Goal: Task Accomplishment & Management: Manage account settings

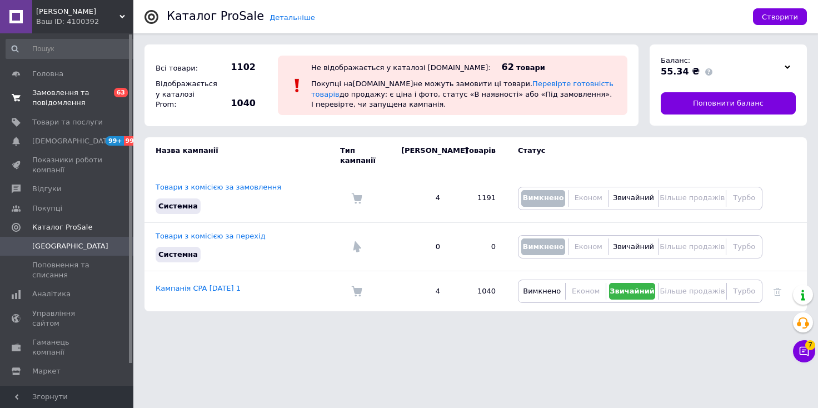
click at [64, 99] on span "Замовлення та повідомлення" at bounding box center [67, 98] width 71 height 20
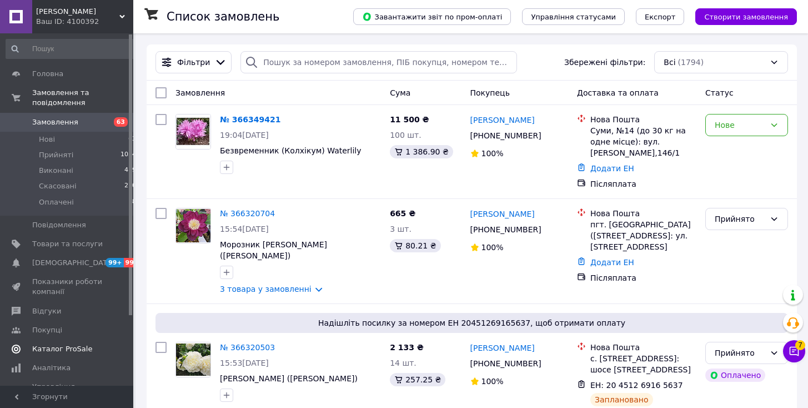
click at [82, 344] on span "Каталог ProSale" at bounding box center [62, 349] width 60 height 10
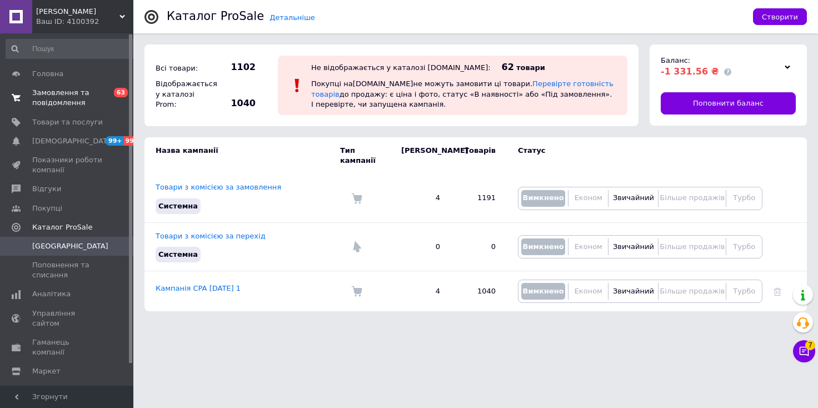
click at [45, 97] on span "Замовлення та повідомлення" at bounding box center [67, 98] width 71 height 20
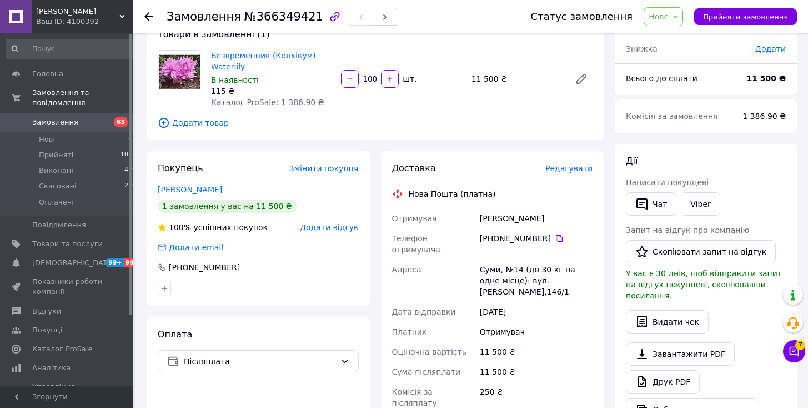
scroll to position [17, 0]
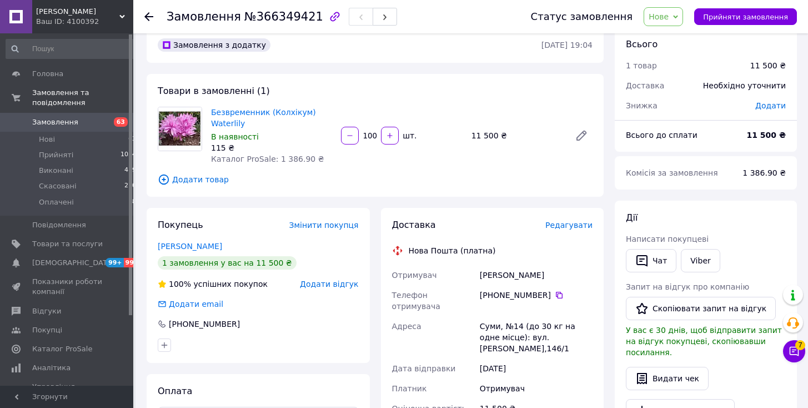
click at [683, 13] on span "Нове" at bounding box center [663, 16] width 39 height 19
click at [684, 38] on li "Прийнято" at bounding box center [669, 39] width 51 height 17
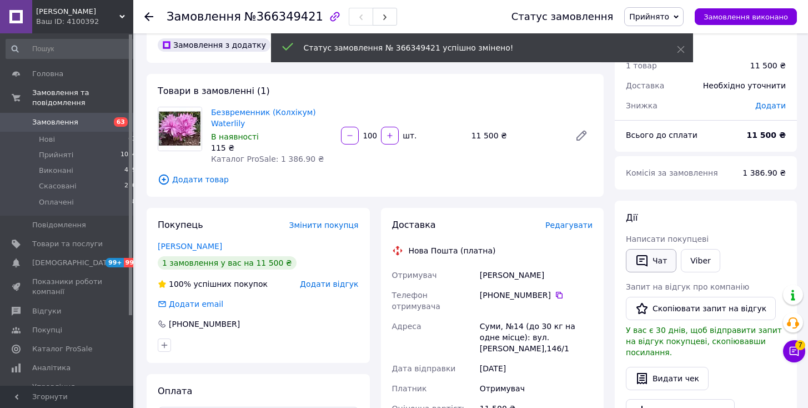
click at [638, 264] on icon "button" at bounding box center [642, 261] width 11 height 12
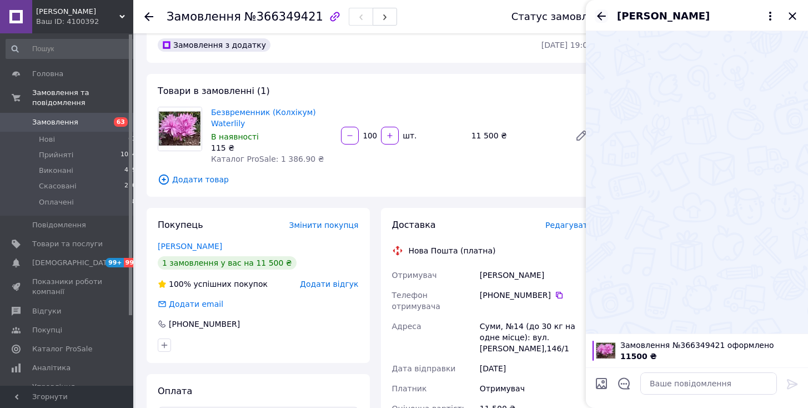
click at [601, 19] on icon "Назад" at bounding box center [601, 16] width 9 height 8
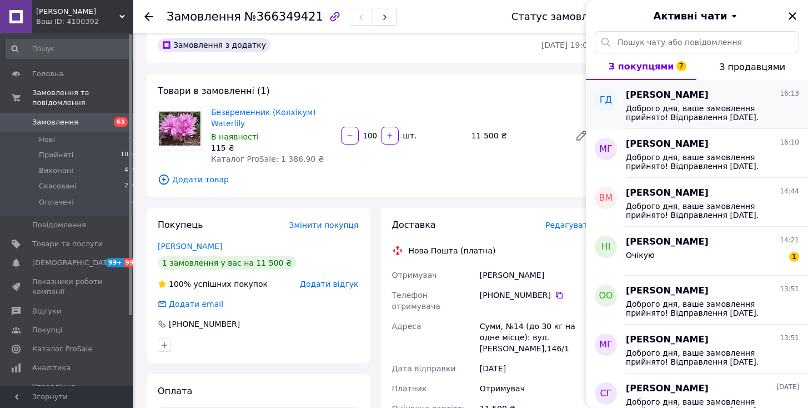
click at [682, 114] on span "Доброго дня, ваше замовлення прийнято! Відправлення 14.10.2025. Очікуйте повідо…" at bounding box center [705, 113] width 158 height 18
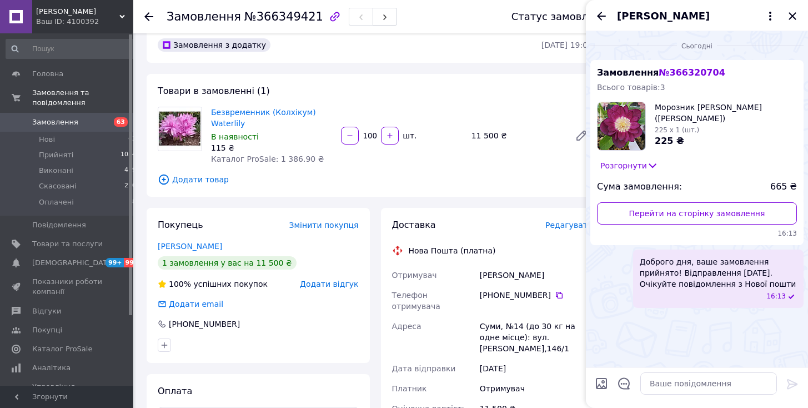
drag, startPoint x: 637, startPoint y: 261, endPoint x: 747, endPoint y: 286, distance: 112.7
click at [747, 286] on div "Доброго дня, ваше замовлення прийнято! Відправлення 14.10.2025. Очікуйте повідо…" at bounding box center [718, 278] width 171 height 58
copy span "Доброго дня, ваше замовлення прийнято! Відправлення 14.10.2025. Очікуйте повідо…"
click at [793, 19] on icon "Закрити" at bounding box center [792, 15] width 13 height 13
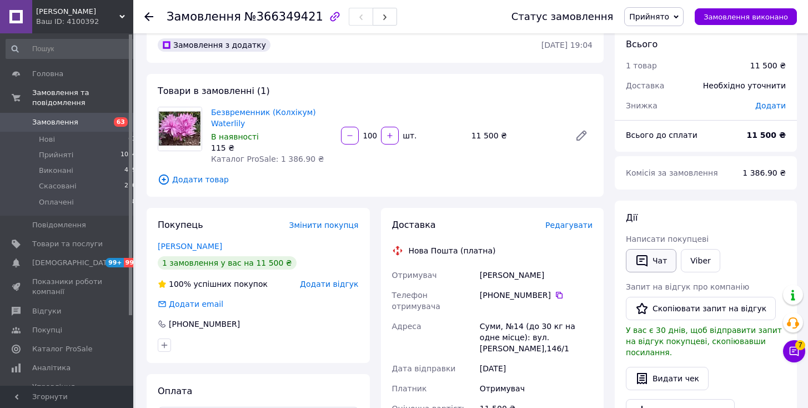
click at [654, 263] on button "Чат" at bounding box center [651, 260] width 51 height 23
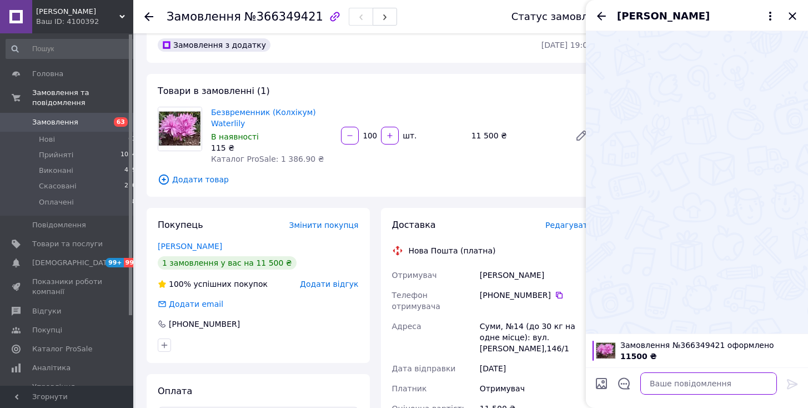
paste textarea "Доброго дня, ваше замовлення прийнято! Відправлення 14.10.2025. Очікуйте повідо…"
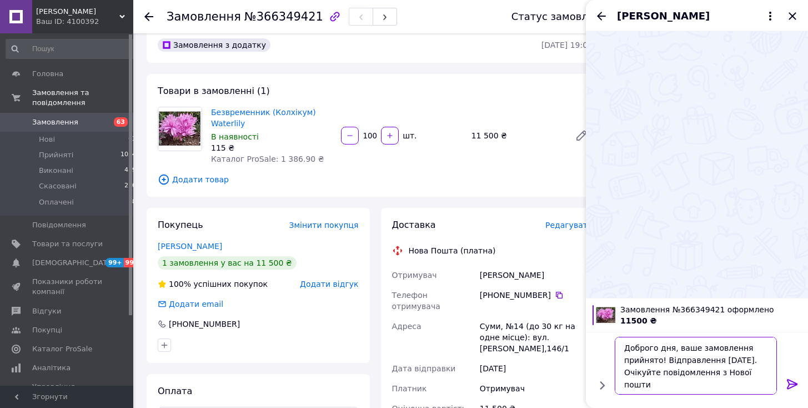
scroll to position [1, 0]
type textarea "Доброго дня, ваше замовлення прийнято! Відправлення 14.10.2025. Очікуйте повідо…"
click at [790, 382] on icon at bounding box center [792, 383] width 13 height 13
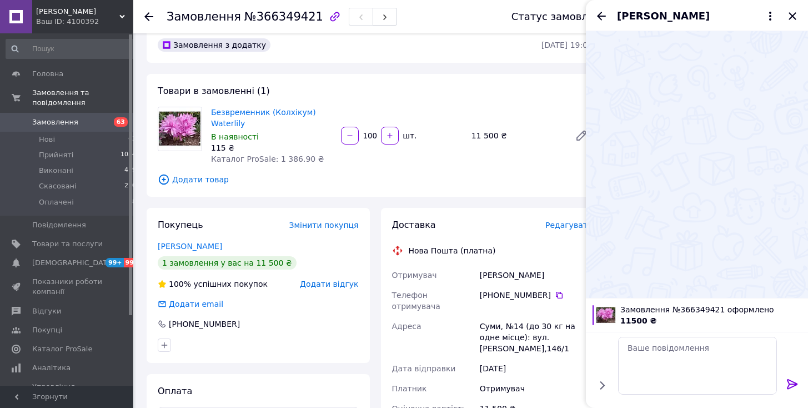
scroll to position [0, 0]
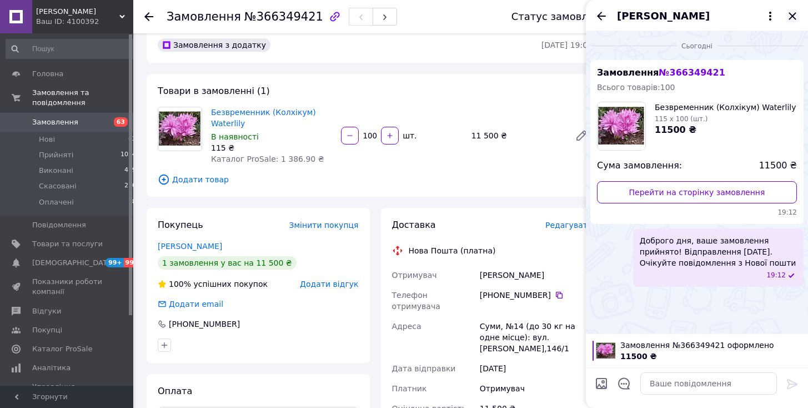
click at [792, 16] on icon "Закрити" at bounding box center [792, 15] width 7 height 7
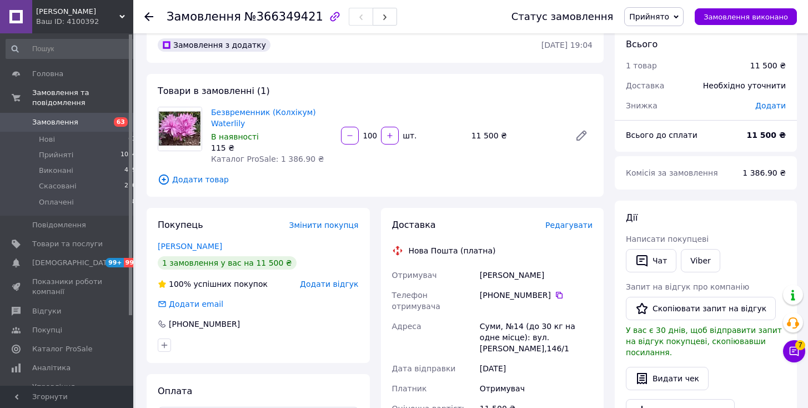
click at [489, 277] on div "Капицина Катерина" at bounding box center [536, 275] width 117 height 20
click at [496, 90] on div "Товари в замовленні (1) Безвременник (Колхікум) Waterlily В наявності 115 ₴ Кат…" at bounding box center [375, 135] width 457 height 123
click at [216, 244] on link "Капицина Катерина" at bounding box center [190, 246] width 64 height 9
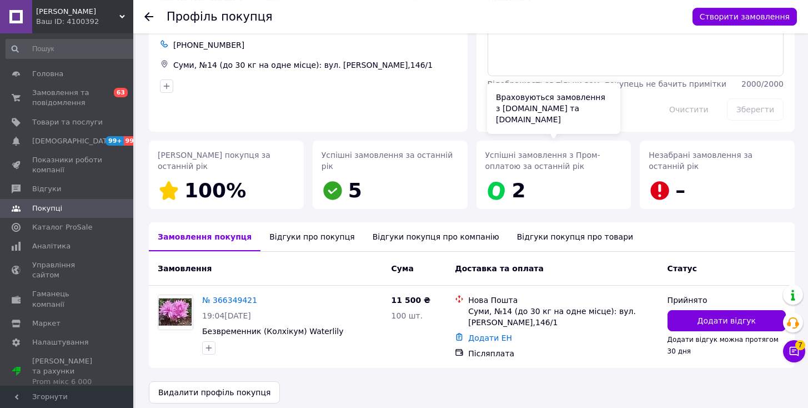
scroll to position [71, 0]
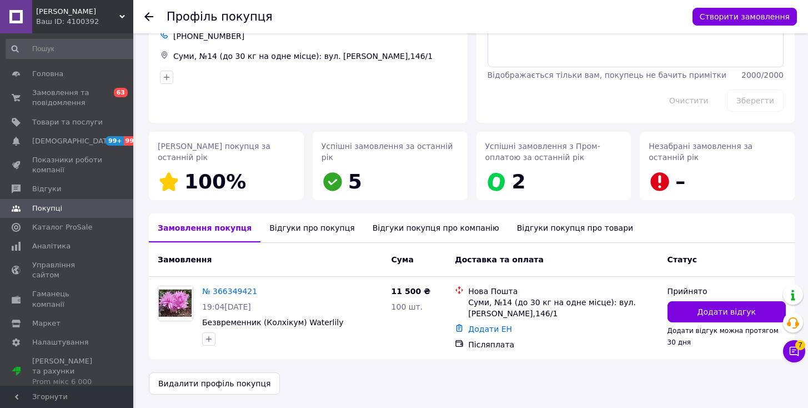
click at [369, 234] on div "Відгуки покупця про компанію" at bounding box center [436, 227] width 144 height 29
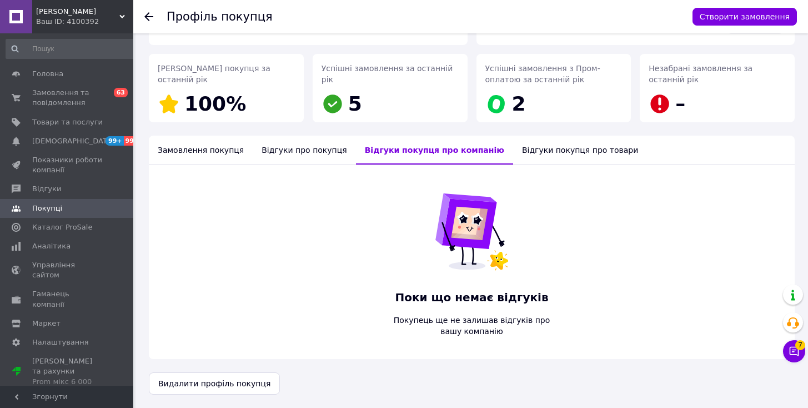
click at [295, 151] on div "Відгуки про покупця" at bounding box center [304, 150] width 103 height 29
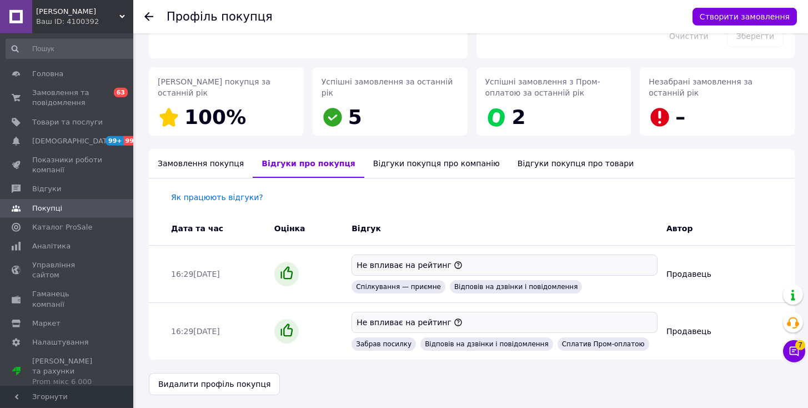
scroll to position [136, 0]
click at [547, 165] on div "Відгуки покупця про товари" at bounding box center [576, 162] width 134 height 29
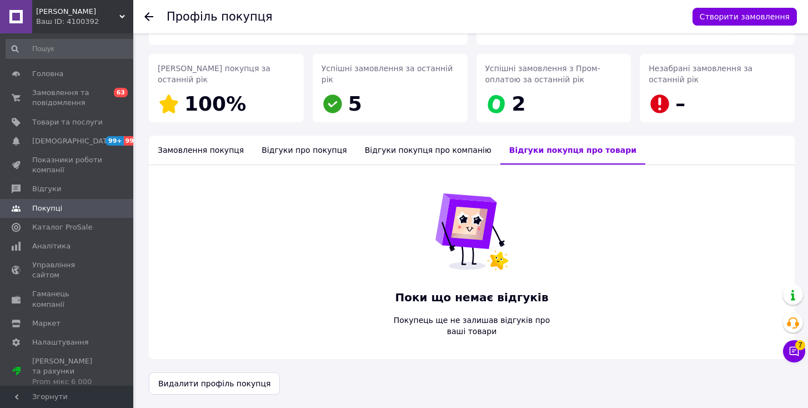
click at [318, 154] on div "Відгуки про покупця" at bounding box center [304, 150] width 103 height 29
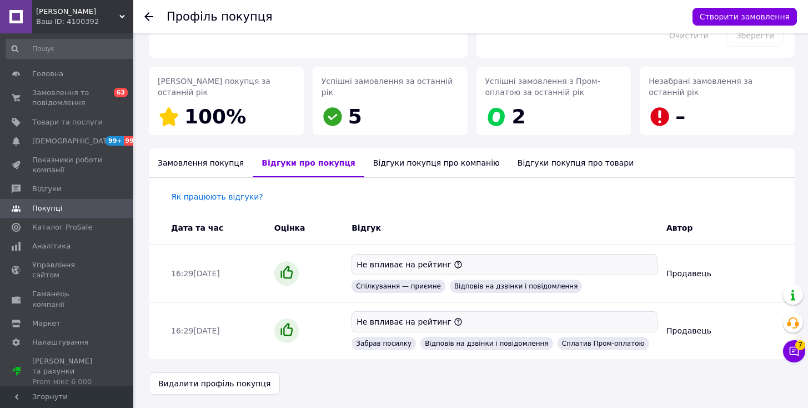
click at [201, 162] on div "Замовлення покупця" at bounding box center [201, 162] width 104 height 29
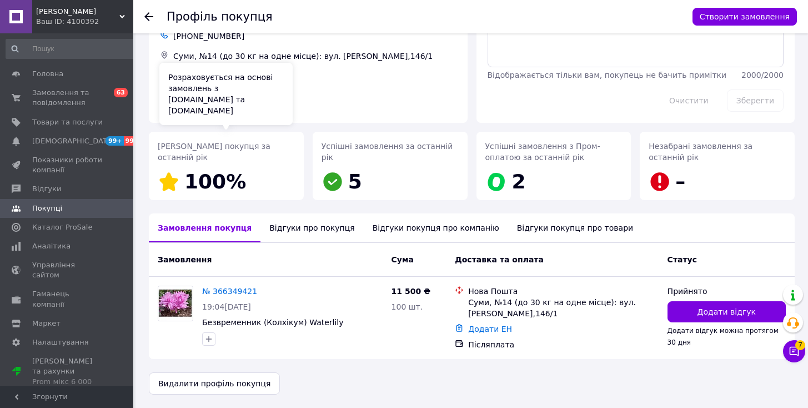
scroll to position [71, 0]
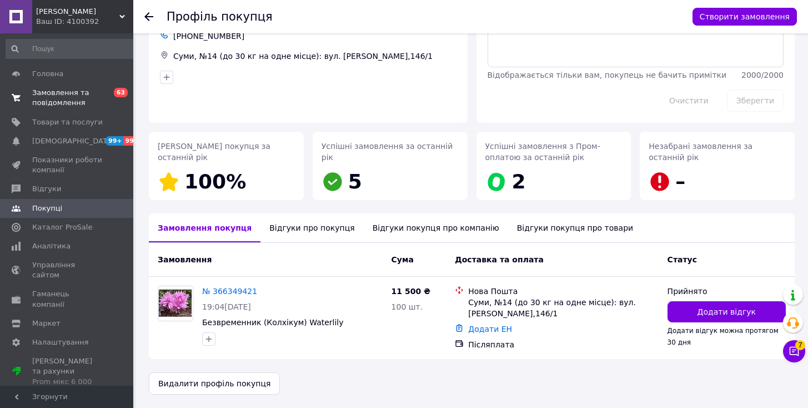
click at [54, 98] on span "Замовлення та повідомлення" at bounding box center [67, 98] width 71 height 20
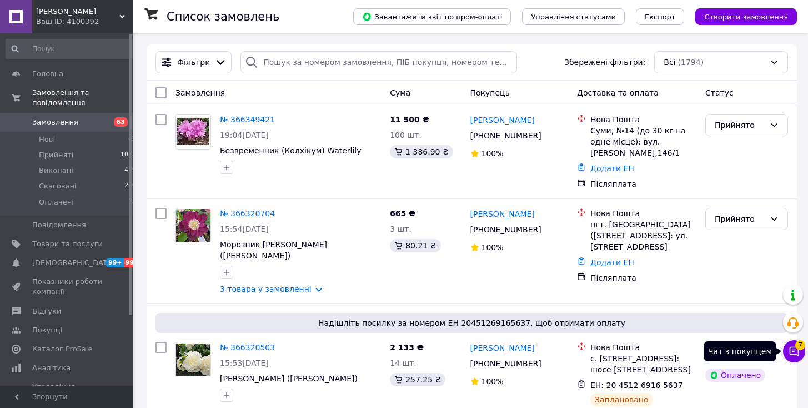
click at [795, 348] on icon at bounding box center [794, 350] width 11 height 11
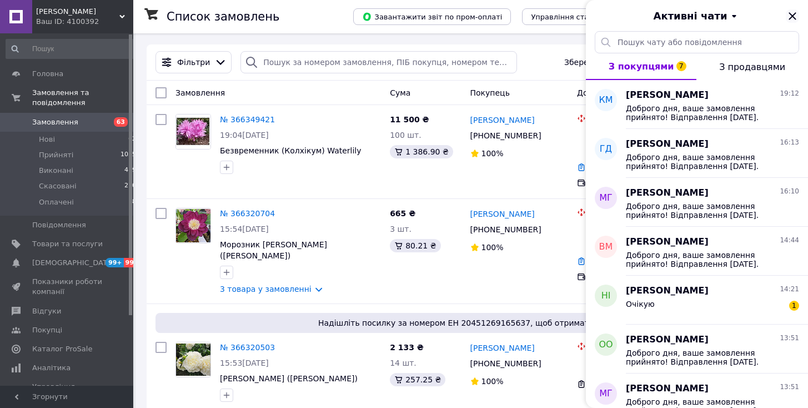
click at [792, 13] on icon "Закрити" at bounding box center [792, 15] width 13 height 13
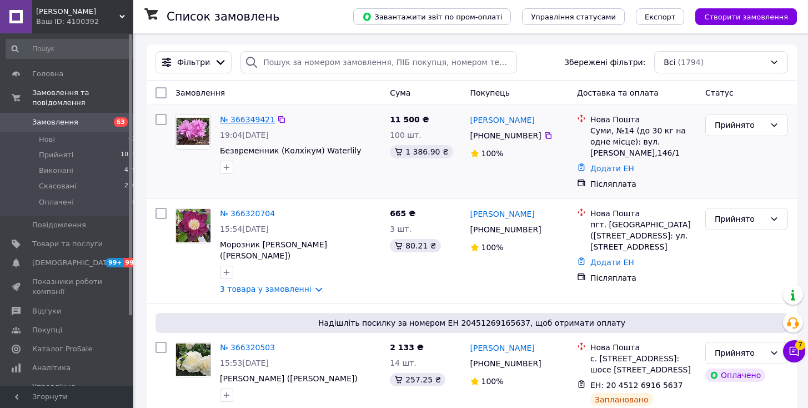
click at [249, 124] on link "№ 366349421" at bounding box center [247, 119] width 55 height 9
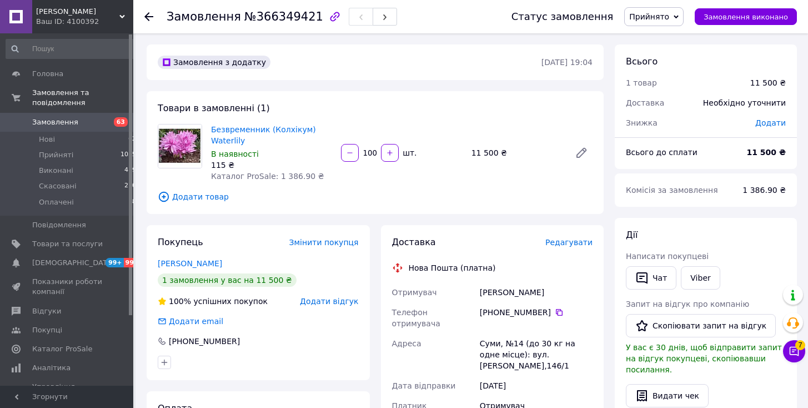
click at [503, 118] on div "Товари в замовленні (1) Безвременник (Колхікум) Waterlily В наявності 115 ₴ Кат…" at bounding box center [375, 152] width 457 height 123
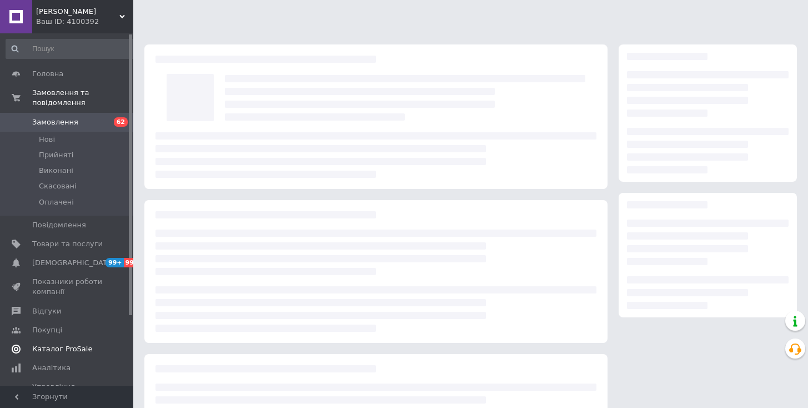
click at [78, 344] on span "Каталог ProSale" at bounding box center [62, 349] width 60 height 10
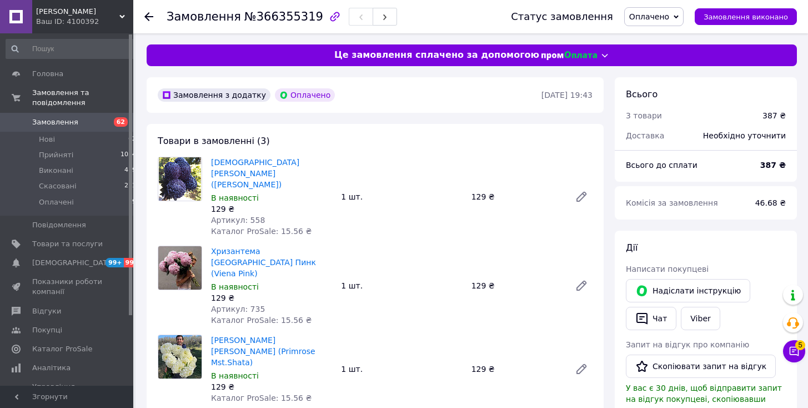
click at [682, 17] on span "Оплачено" at bounding box center [653, 16] width 59 height 19
click at [683, 36] on li "Прийнято" at bounding box center [654, 39] width 58 height 17
click at [659, 322] on button "Чат" at bounding box center [651, 318] width 51 height 23
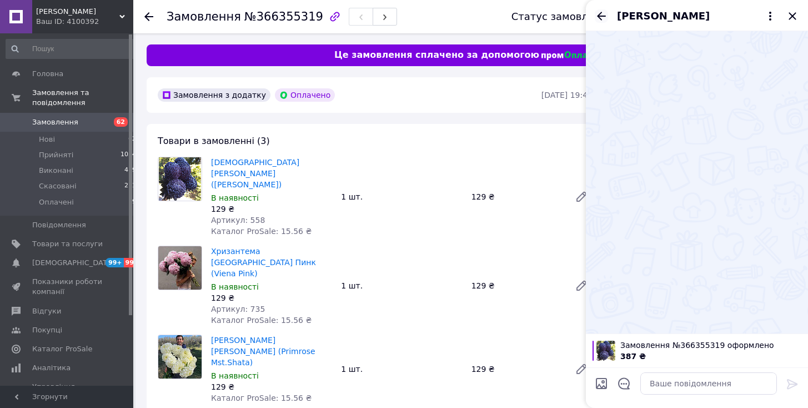
click at [602, 12] on icon "Назад" at bounding box center [601, 15] width 13 height 13
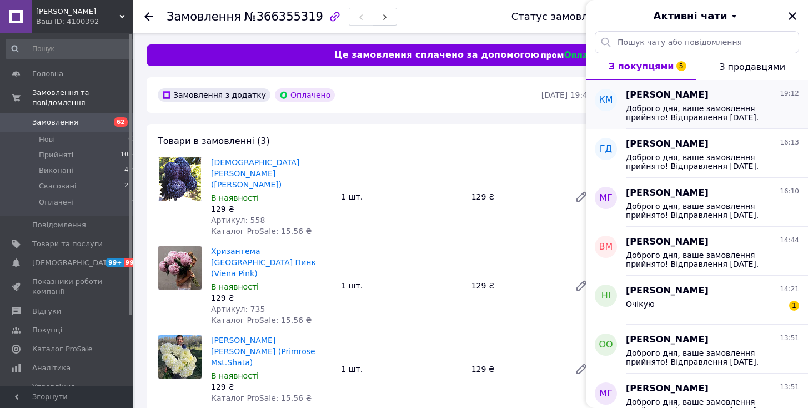
click at [718, 119] on span "Доброго дня, ваше замовлення прийнято! Відправлення 14.10.2025. Очікуйте повідо…" at bounding box center [705, 113] width 158 height 18
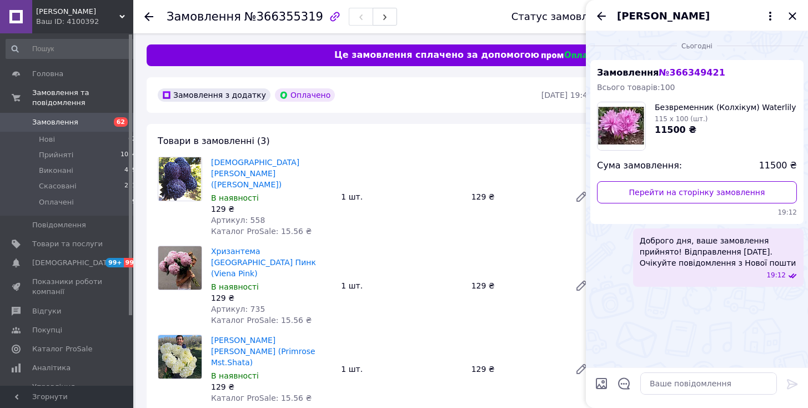
drag, startPoint x: 639, startPoint y: 237, endPoint x: 748, endPoint y: 262, distance: 111.6
click at [748, 262] on div "Доброго дня, ваше замовлення прийнято! Відправлення 14.10.2025. Очікуйте повідо…" at bounding box center [718, 257] width 171 height 58
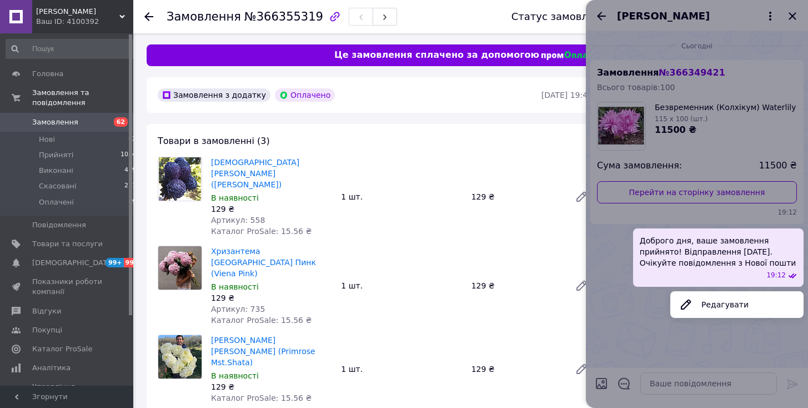
copy span "Доброго дня, ваше замовлення прийнято! Відправлення 14.10.2025. Очікуйте повідо…"
click at [791, 21] on div at bounding box center [697, 204] width 222 height 408
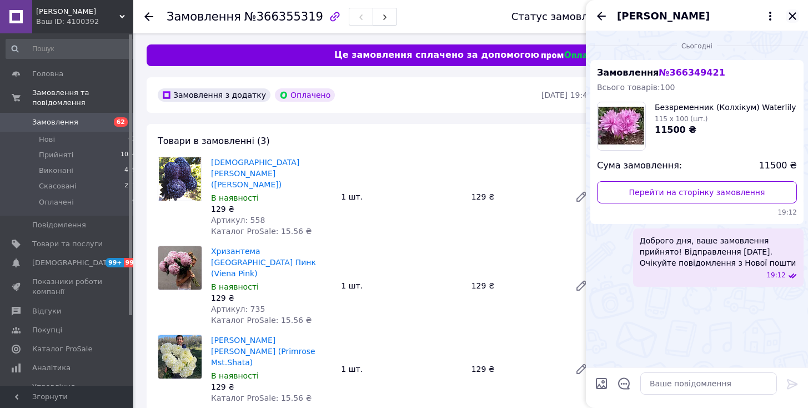
click at [792, 16] on icon "Закрити" at bounding box center [792, 15] width 7 height 7
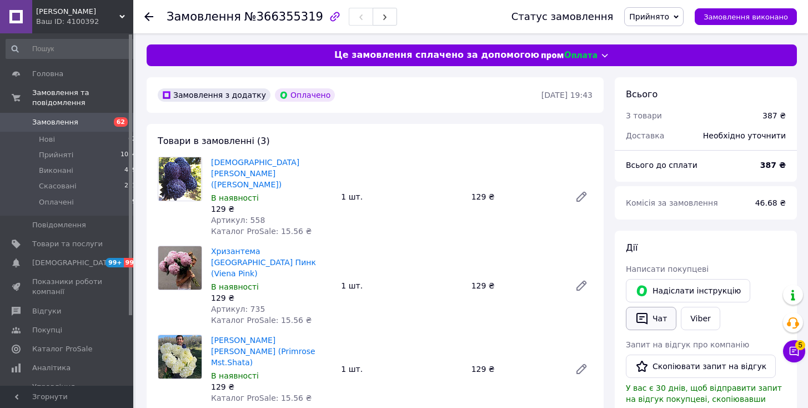
click at [649, 318] on button "Чат" at bounding box center [651, 318] width 51 height 23
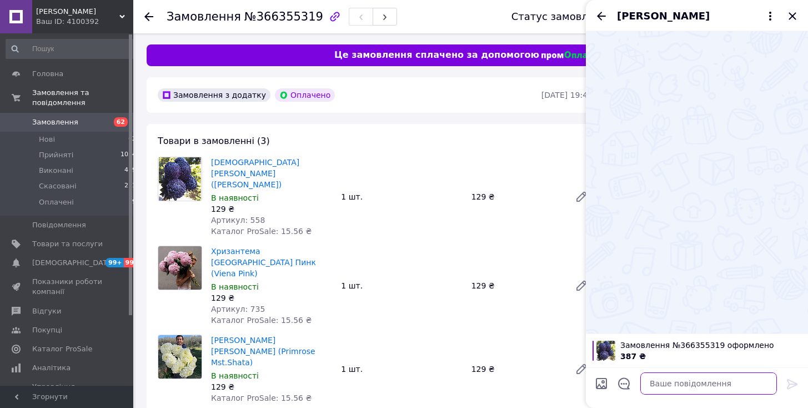
paste textarea "Доброго дня, ваше замовлення прийнято! Відправлення 14.10.2025. Очікуйте повідо…"
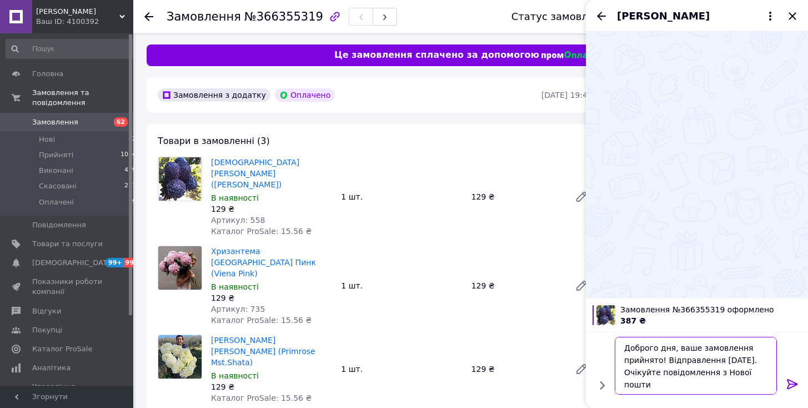
scroll to position [1, 0]
type textarea "Доброго дня, ваше замовлення прийнято! Відправлення 14.10.2025. Очікуйте повідо…"
click at [788, 380] on icon at bounding box center [792, 384] width 11 height 10
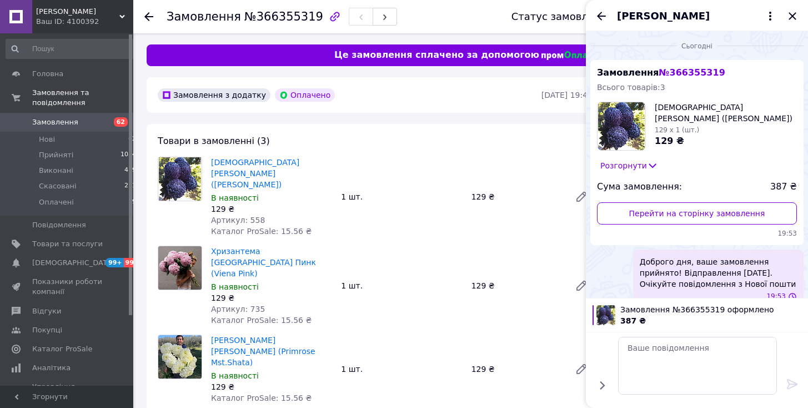
scroll to position [0, 0]
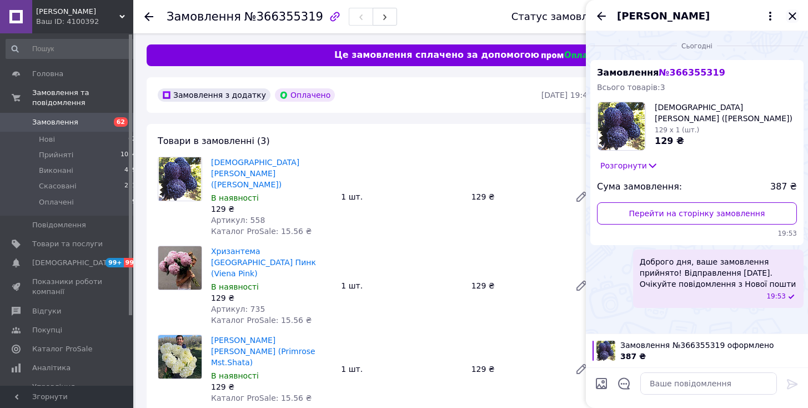
click at [794, 18] on icon "Закрити" at bounding box center [792, 15] width 7 height 7
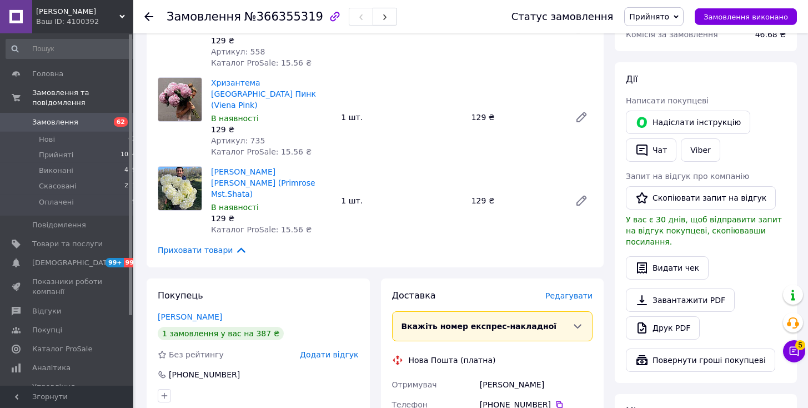
scroll to position [227, 0]
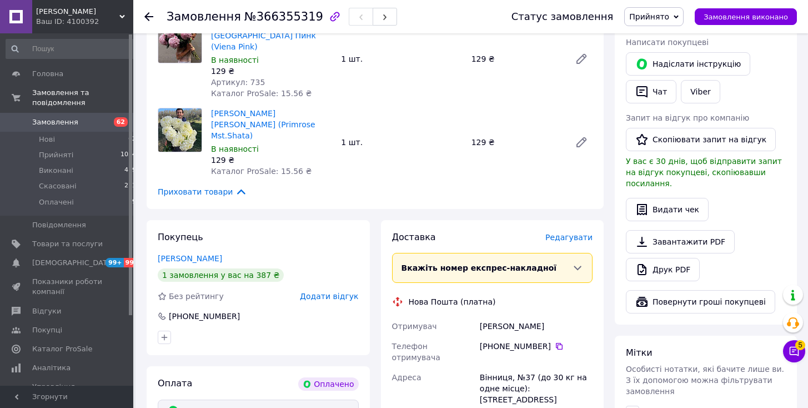
click at [498, 316] on div "Хрипко Оксана" at bounding box center [536, 326] width 117 height 20
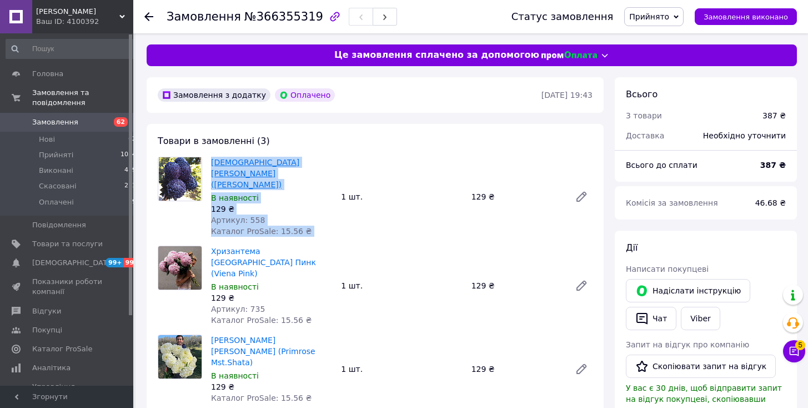
drag, startPoint x: 211, startPoint y: 160, endPoint x: 316, endPoint y: 161, distance: 105.0
click at [335, 158] on div "Хризантема Хоа Тао (Hoa Thаo) В наявності 129 ₴ Артикул: 558 Каталог ProSale: 1…" at bounding box center [272, 196] width 130 height 84
copy link "Хризантема Хоа Тао (Hoa Thаo)"
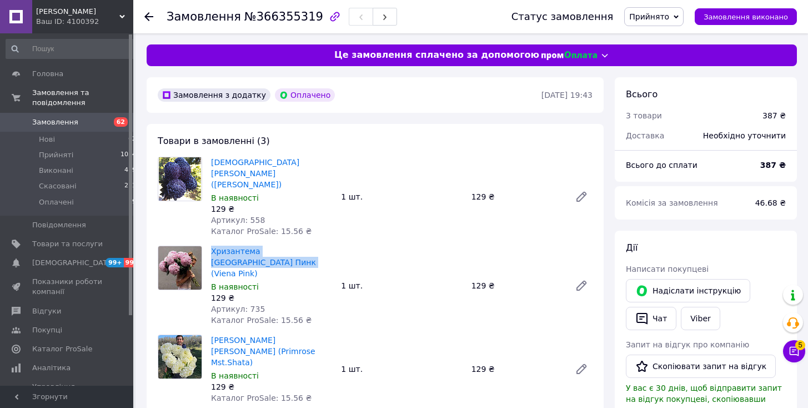
drag, startPoint x: 206, startPoint y: 228, endPoint x: 230, endPoint y: 239, distance: 26.3
click at [230, 246] on div "Хризантема Виена Пинк (Viena Pink) В наявності 129 ₴ Артикул: 735 Каталог ProSa…" at bounding box center [375, 286] width 444 height 80
copy div "Хризантема Виена Пинк (Viena Pink)"
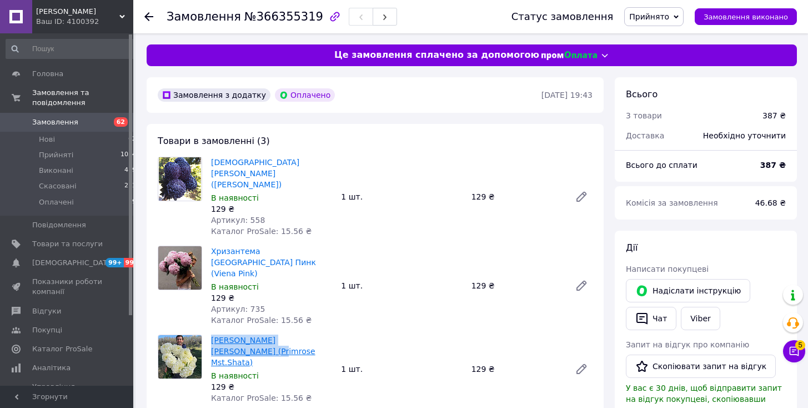
drag, startPoint x: 210, startPoint y: 311, endPoint x: 230, endPoint y: 319, distance: 21.7
click at [230, 332] on div "Хризантема Примроуз Містер Шата (Primrose Mst.Shata) В наявності 129 ₴ Каталог …" at bounding box center [272, 368] width 130 height 73
copy link "Хризантема Примроуз Містер Шата"
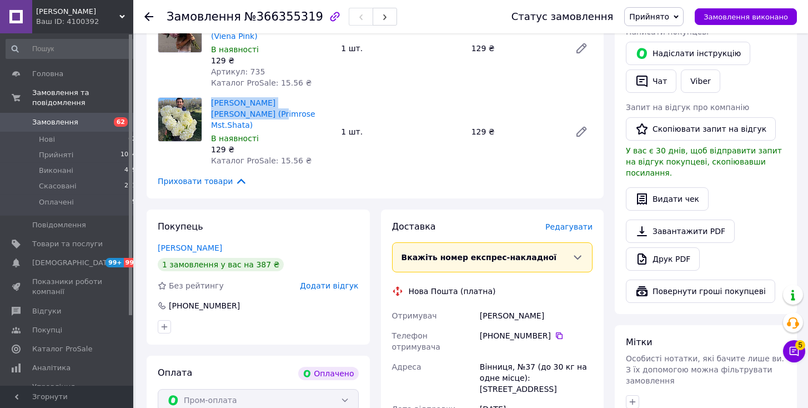
scroll to position [397, 0]
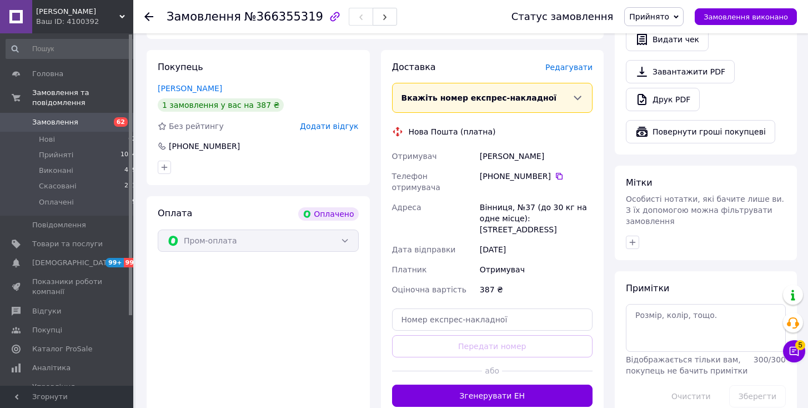
drag, startPoint x: 458, startPoint y: 321, endPoint x: 437, endPoint y: 336, distance: 25.9
click at [457, 384] on button "Згенерувати ЕН" at bounding box center [492, 395] width 201 height 22
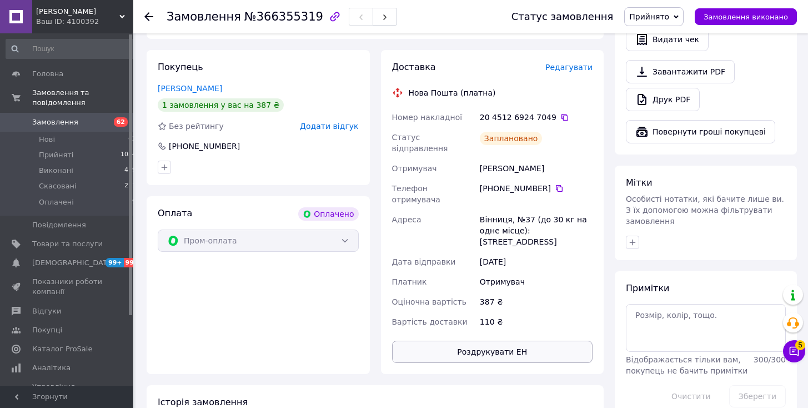
click at [478, 340] on button "Роздрукувати ЕН" at bounding box center [492, 351] width 201 height 22
click at [443, 340] on button "Роздрукувати ЕН" at bounding box center [492, 351] width 201 height 22
click at [62, 344] on span "Каталог ProSale" at bounding box center [62, 349] width 60 height 10
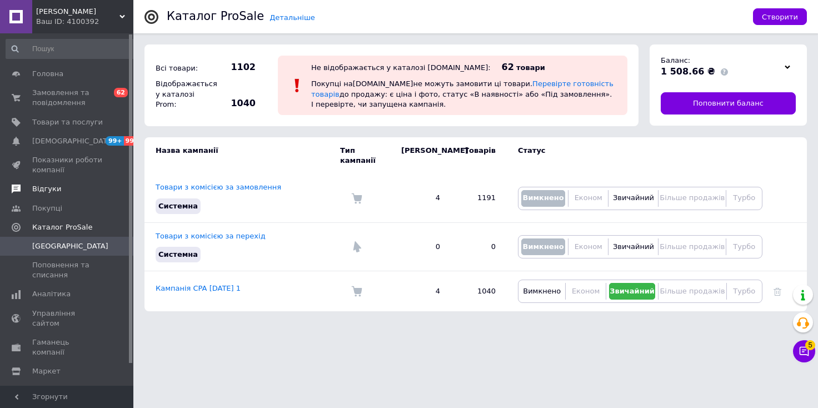
click at [46, 189] on span "Відгуки" at bounding box center [46, 189] width 29 height 10
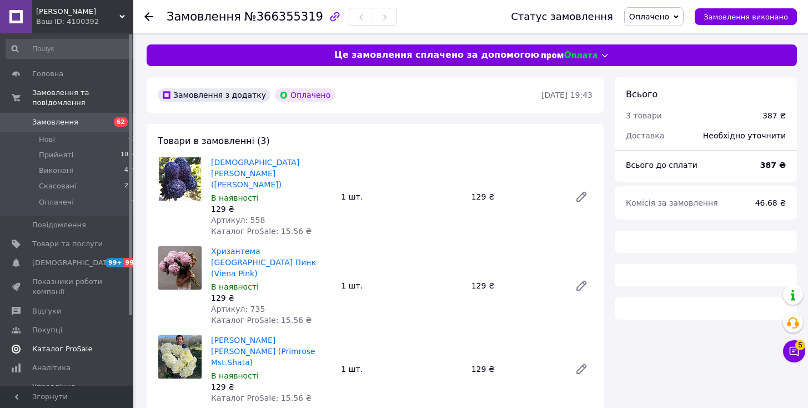
click at [58, 344] on span "Каталог ProSale" at bounding box center [62, 349] width 60 height 10
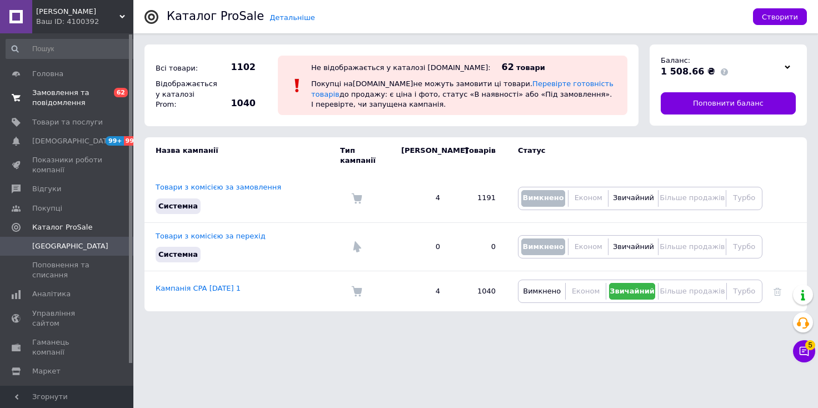
click at [65, 94] on span "Замовлення та повідомлення" at bounding box center [67, 98] width 71 height 20
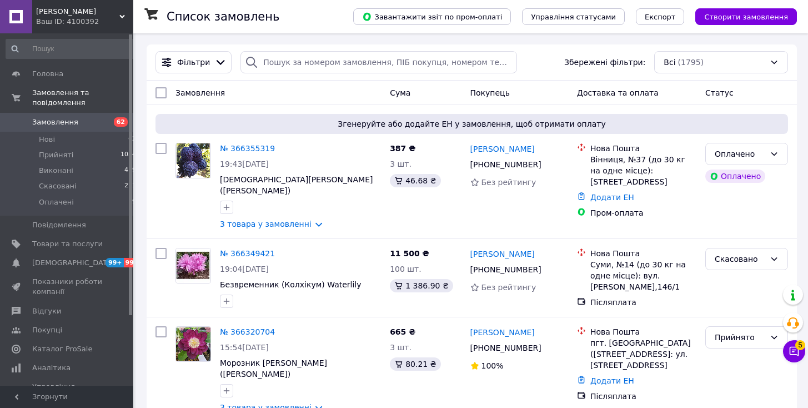
click at [62, 117] on span "Замовлення" at bounding box center [55, 122] width 46 height 10
click at [244, 249] on link "№ 366349421" at bounding box center [247, 253] width 55 height 9
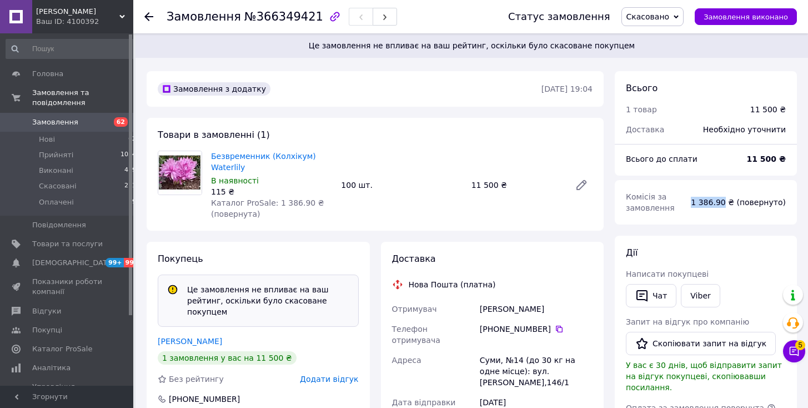
drag, startPoint x: 705, startPoint y: 200, endPoint x: 734, endPoint y: 204, distance: 29.2
click at [734, 204] on div "1 386.90 ₴ (повернуто)" at bounding box center [738, 202] width 108 height 24
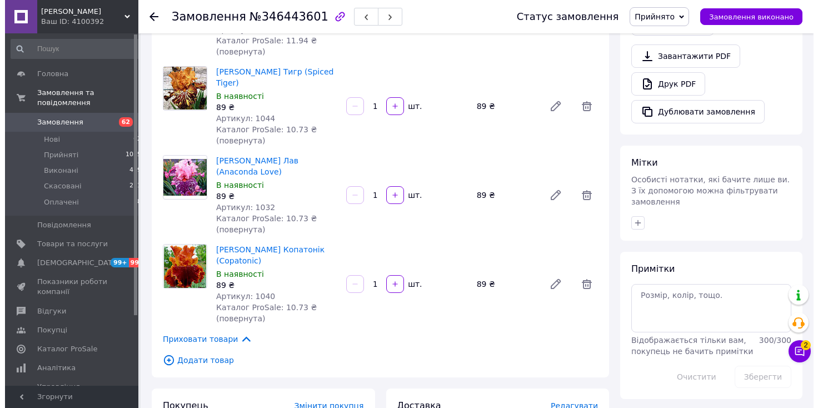
scroll to position [567, 0]
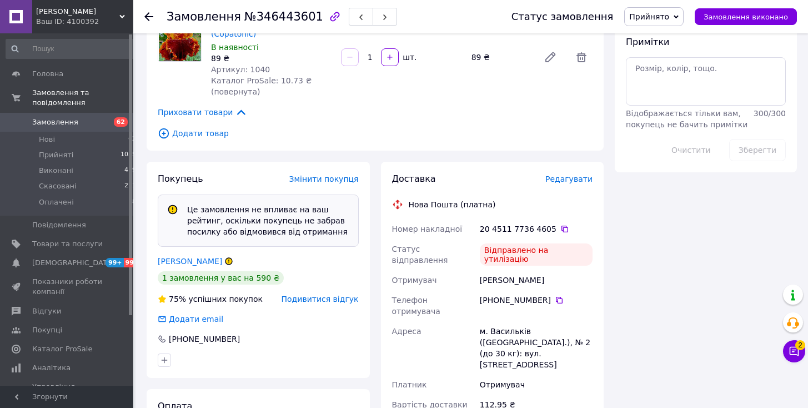
click at [335, 294] on span "Подивитися відгук" at bounding box center [320, 298] width 77 height 9
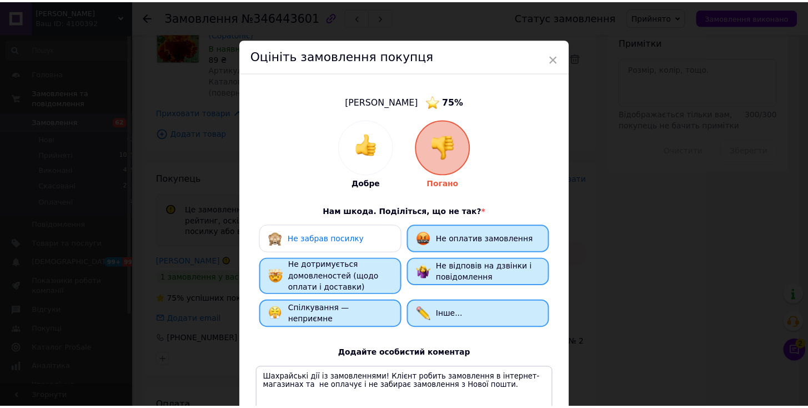
scroll to position [136, 0]
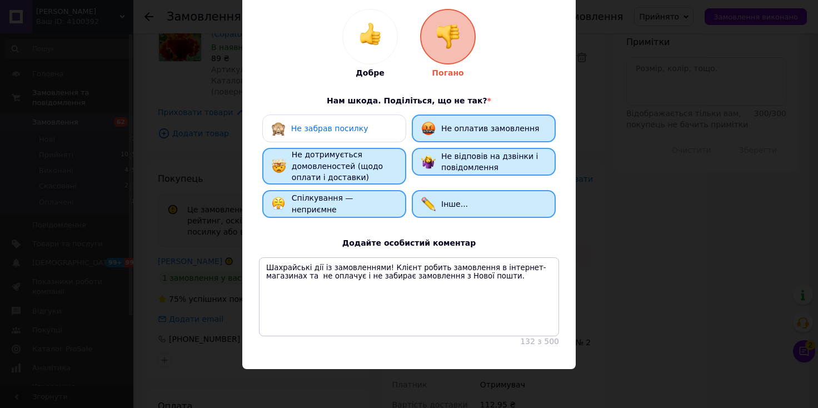
click at [644, 99] on div "× Оцініть замовлення покупця [PERSON_NAME] 75 % [PERSON_NAME] Нам шкода. Поділі…" at bounding box center [409, 204] width 818 height 408
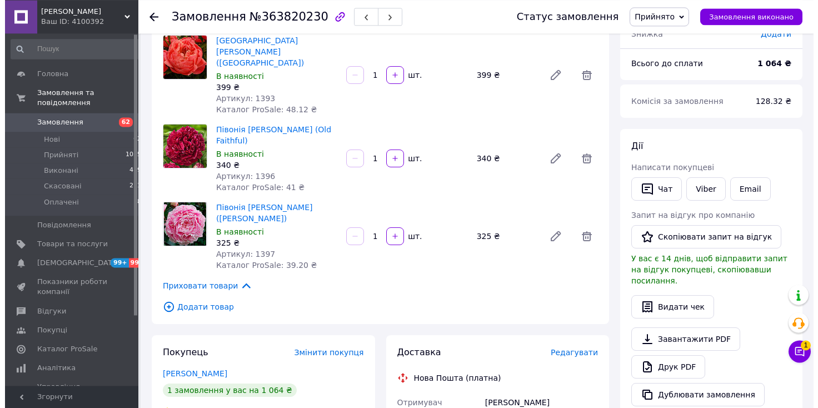
scroll to position [170, 0]
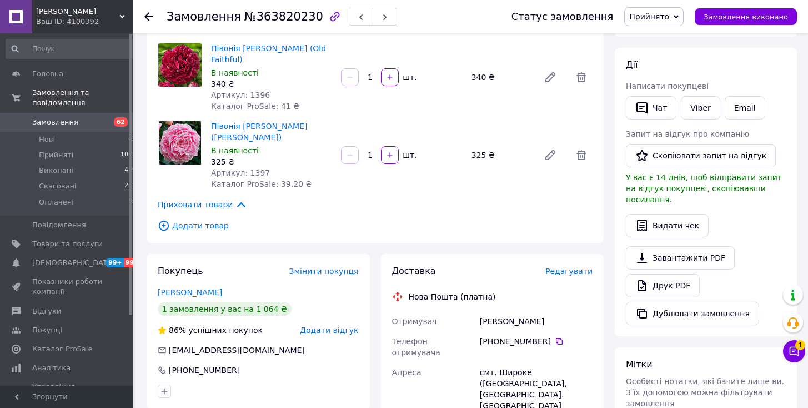
click at [337, 326] on div "Покупець Змінити покупця Даценко Олена 1 замовлення у вас на 1 064 ₴ 86% успішн…" at bounding box center [258, 331] width 223 height 155
click at [339, 326] on span "Додати відгук" at bounding box center [329, 330] width 58 height 9
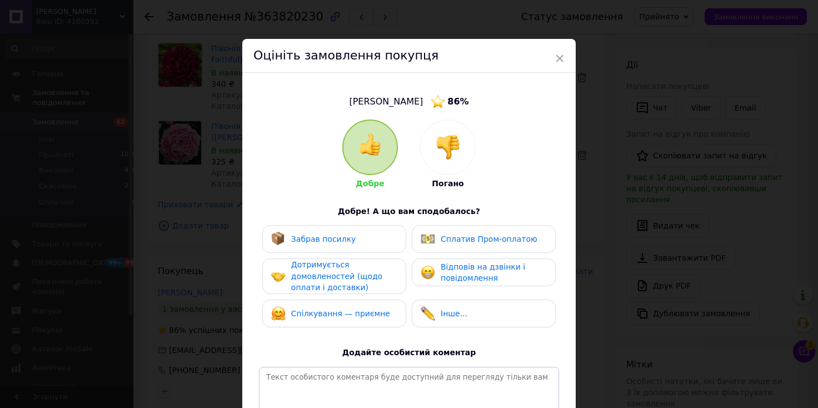
click at [443, 143] on img at bounding box center [447, 147] width 24 height 24
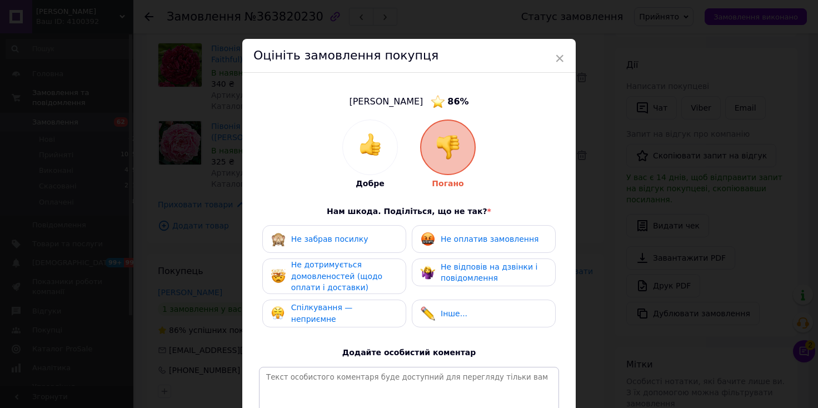
drag, startPoint x: 434, startPoint y: 239, endPoint x: 368, endPoint y: 253, distance: 67.1
click at [427, 242] on div "Не оплатив замовлення" at bounding box center [479, 239] width 118 height 14
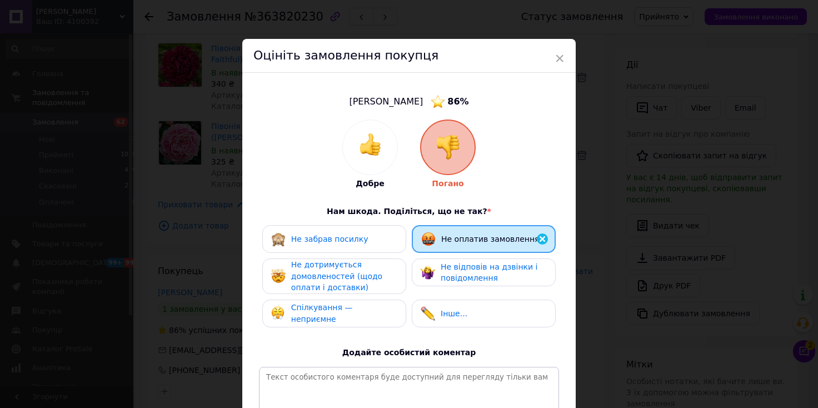
click at [367, 252] on div "Не забрав посилку" at bounding box center [334, 239] width 144 height 28
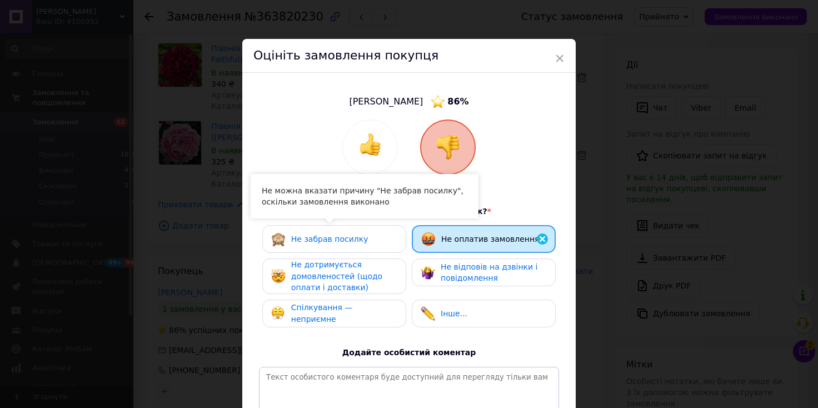
drag, startPoint x: 369, startPoint y: 279, endPoint x: 415, endPoint y: 269, distance: 47.2
click at [377, 277] on div "Не дотримується домовленостей (щодо оплати і доставки)" at bounding box center [344, 276] width 106 height 34
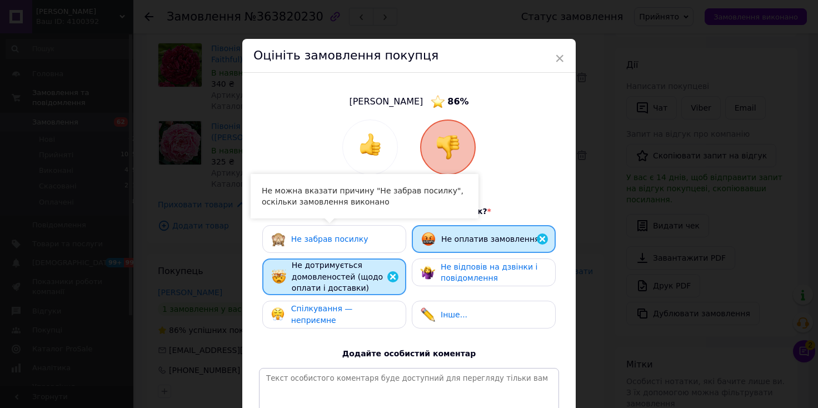
drag, startPoint x: 447, startPoint y: 267, endPoint x: 422, endPoint y: 316, distance: 54.9
click at [445, 269] on span "Не відповів на дзвінки і повідомлення" at bounding box center [488, 272] width 97 height 21
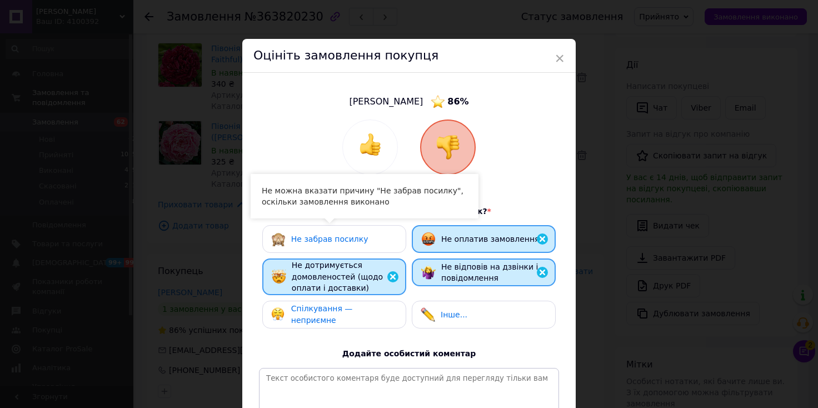
drag, startPoint x: 422, startPoint y: 316, endPoint x: 397, endPoint y: 321, distance: 25.5
click at [421, 316] on img at bounding box center [427, 314] width 14 height 14
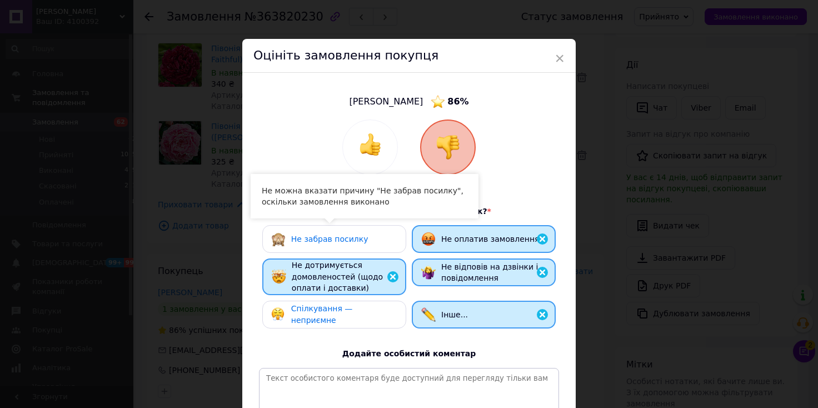
click at [353, 313] on span "Спілкування — неприємне" at bounding box center [322, 314] width 62 height 21
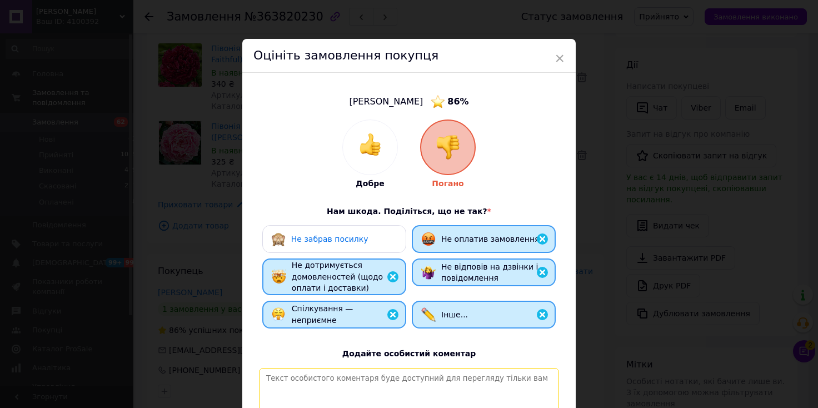
paste textarea "Шахрайські дії із замовленнями! Клієнт робить замовлення в інтернет-магазинах т…"
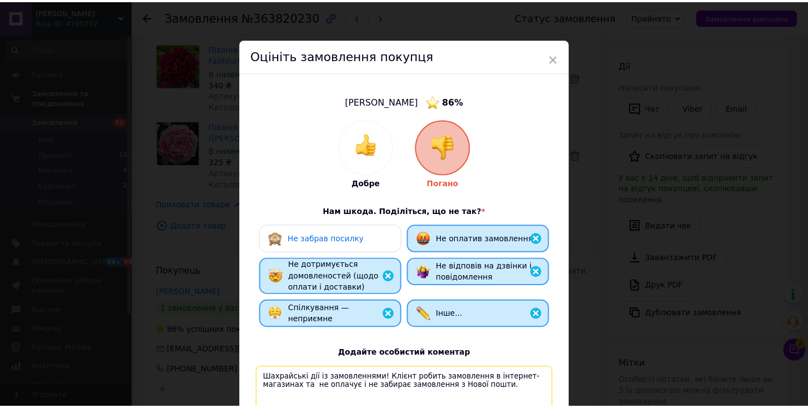
scroll to position [158, 0]
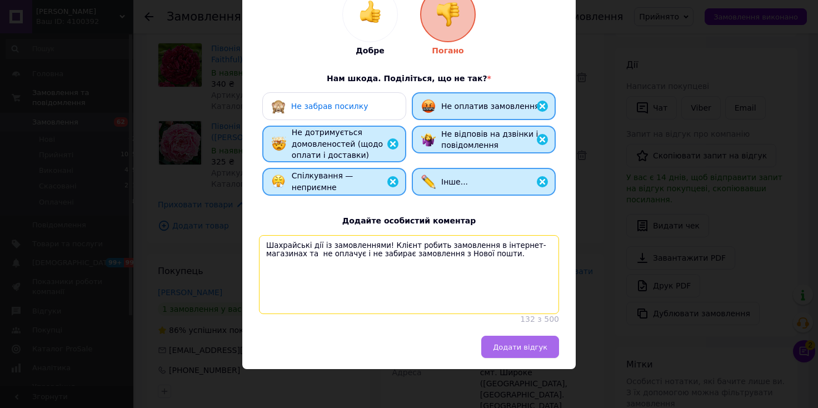
type textarea "Шахрайські дії із замовленнями! Клієнт робить замовлення в інтернет-магазинах т…"
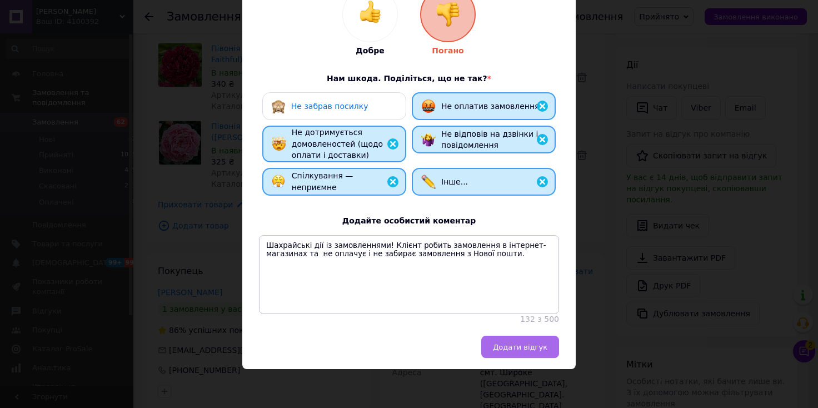
click at [507, 343] on span "Додати відгук" at bounding box center [520, 347] width 54 height 8
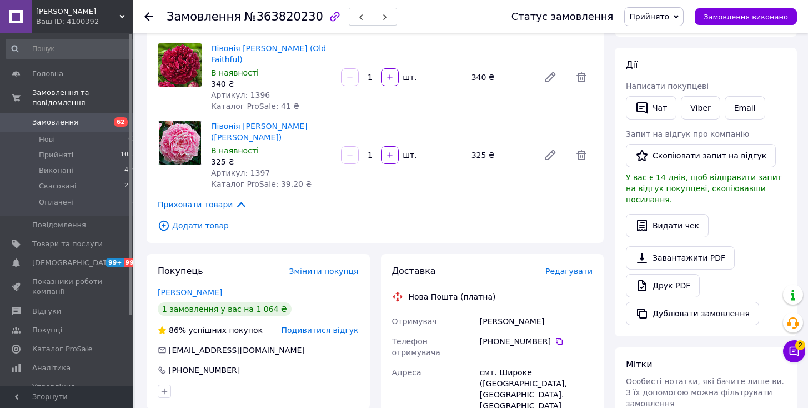
click at [197, 288] on link "Даценко Олена" at bounding box center [190, 292] width 64 height 9
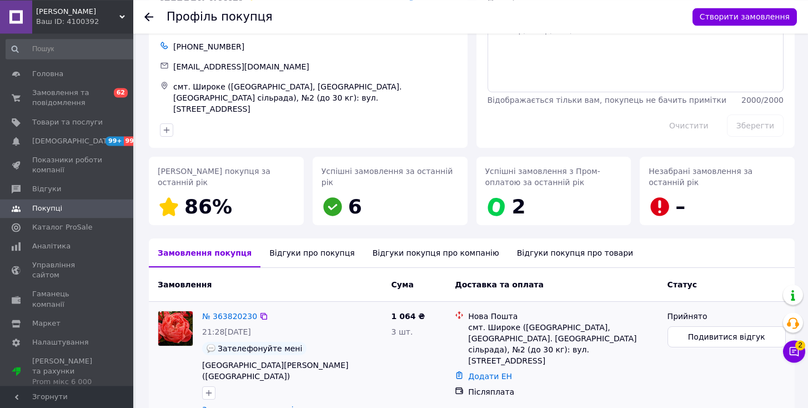
scroll to position [104, 0]
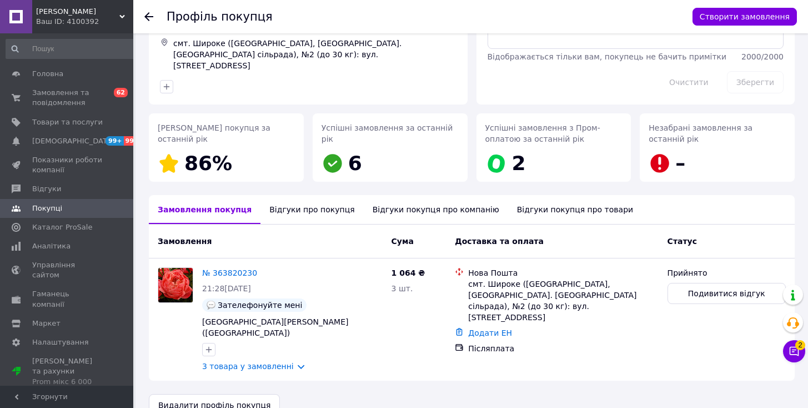
click at [305, 195] on div "Відгуки про покупця" at bounding box center [312, 209] width 103 height 29
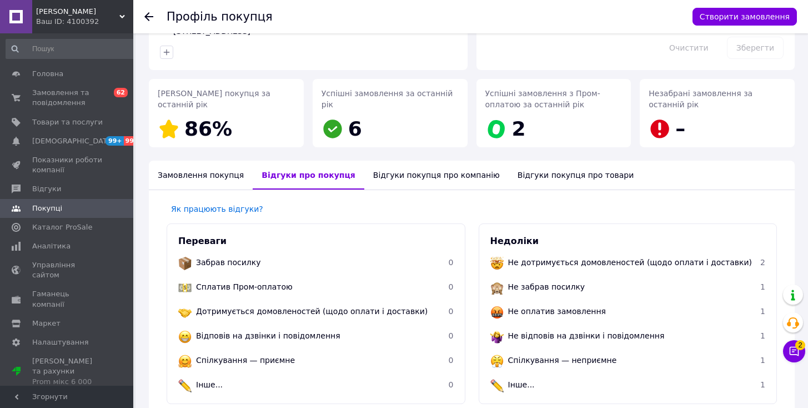
scroll to position [0, 0]
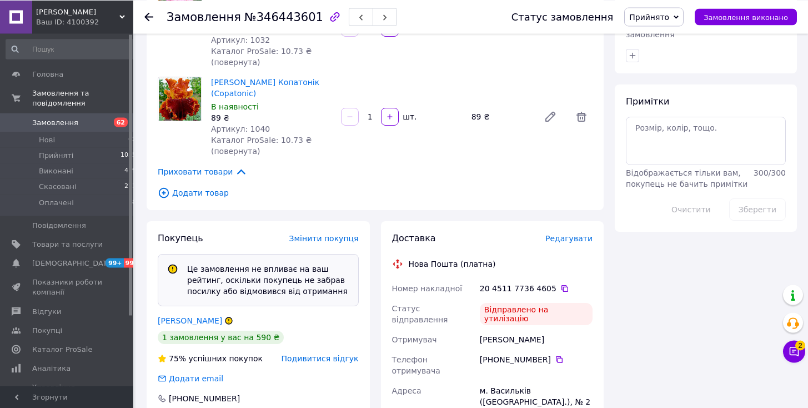
scroll to position [680, 0]
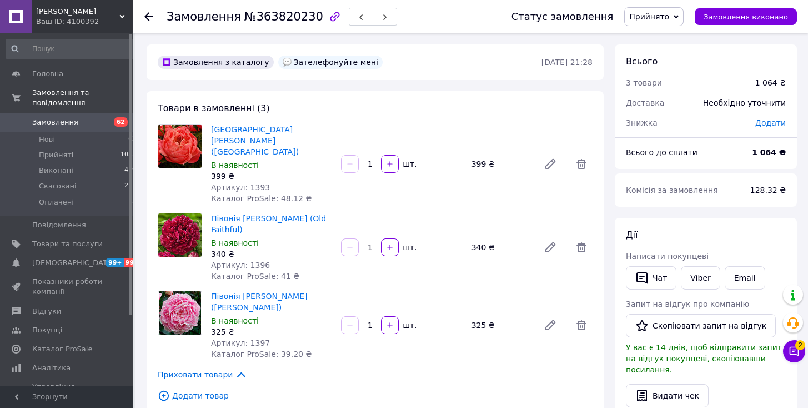
click at [679, 17] on icon at bounding box center [676, 16] width 5 height 3
click at [670, 56] on li "Скасовано" at bounding box center [654, 55] width 58 height 17
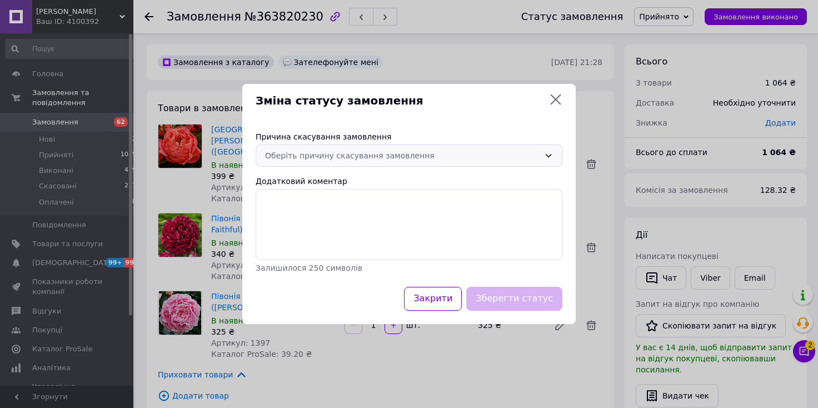
click at [465, 161] on div "Оберіть причину скасування замовлення" at bounding box center [402, 155] width 274 height 12
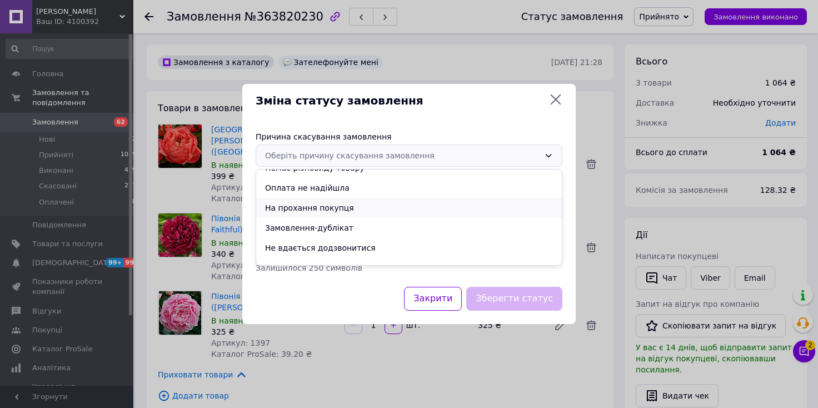
scroll to position [44, 0]
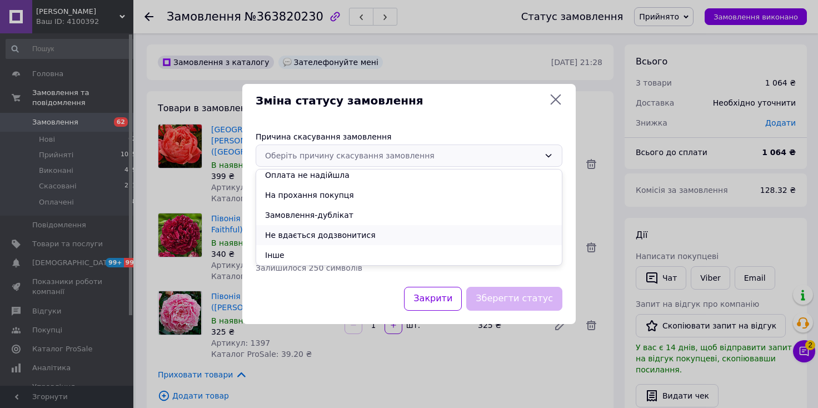
click at [345, 236] on li "Не вдається додзвонитися" at bounding box center [409, 235] width 306 height 20
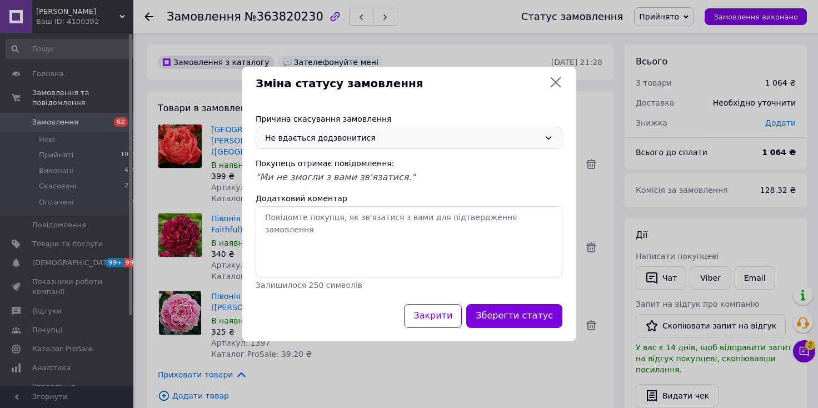
click at [545, 137] on icon at bounding box center [548, 138] width 6 height 3
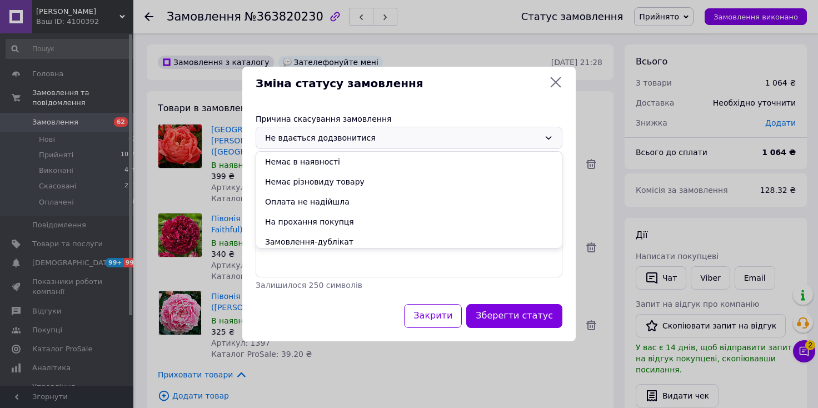
scroll to position [44, 0]
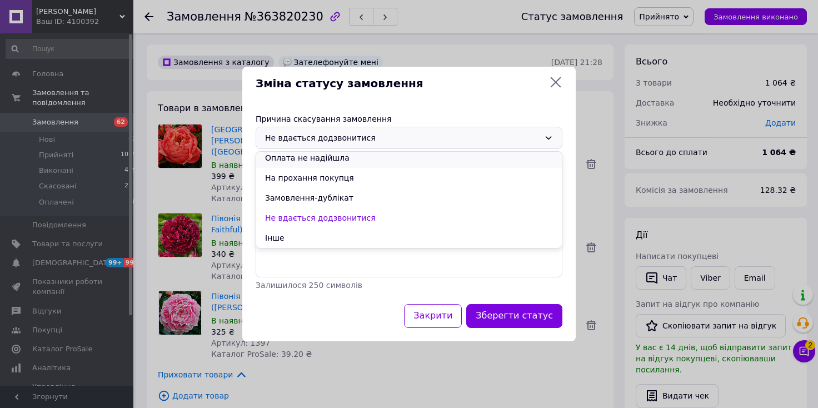
click at [355, 156] on li "Оплата не надійшла" at bounding box center [409, 158] width 306 height 20
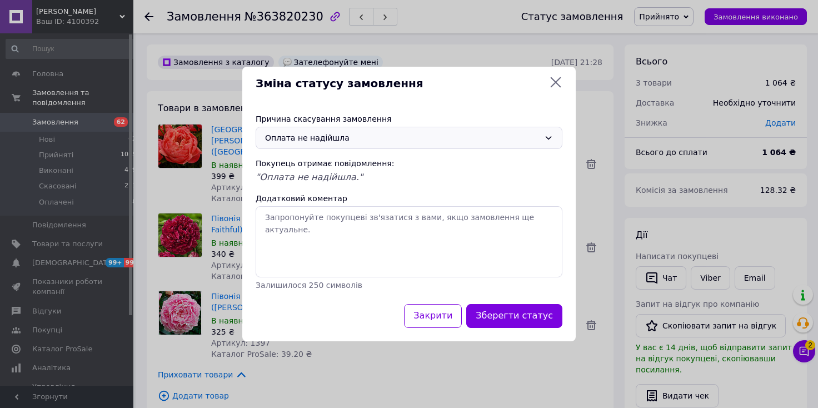
click at [383, 133] on div "Оплата не надійшла" at bounding box center [402, 138] width 274 height 12
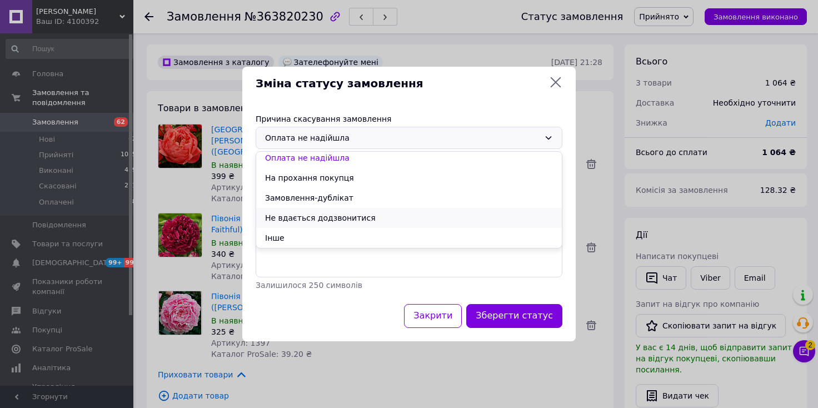
click at [322, 214] on li "Не вдається додзвонитися" at bounding box center [409, 218] width 306 height 20
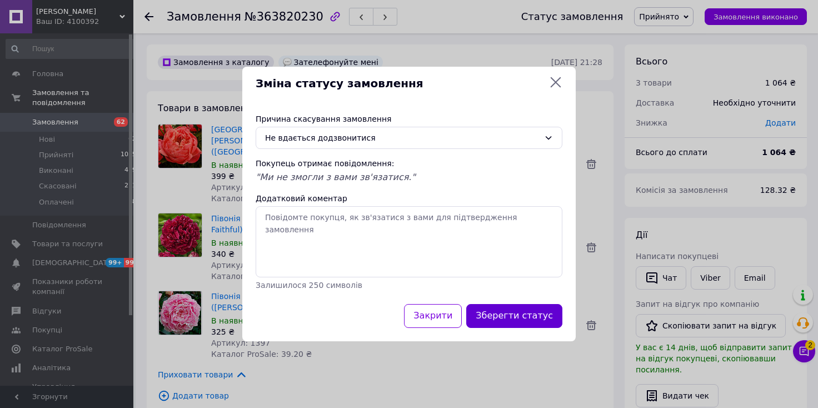
click at [516, 314] on button "Зберегти статус" at bounding box center [514, 316] width 96 height 24
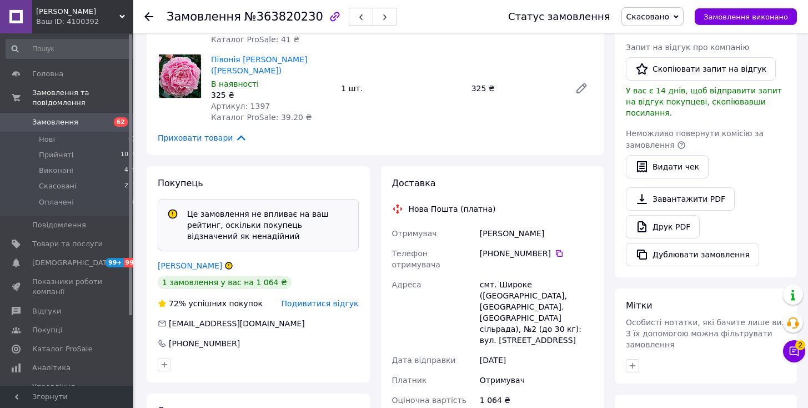
scroll to position [283, 0]
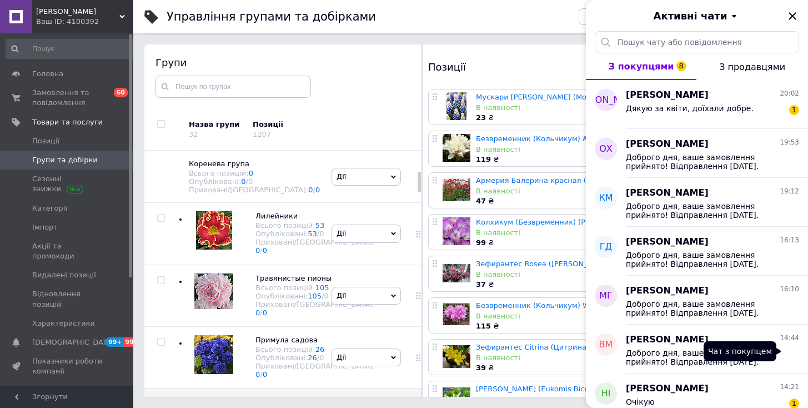
scroll to position [243, 0]
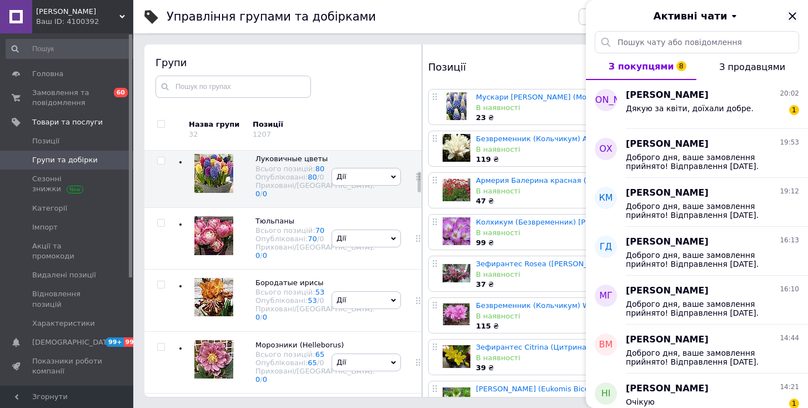
click at [792, 17] on icon "Закрити" at bounding box center [792, 15] width 7 height 7
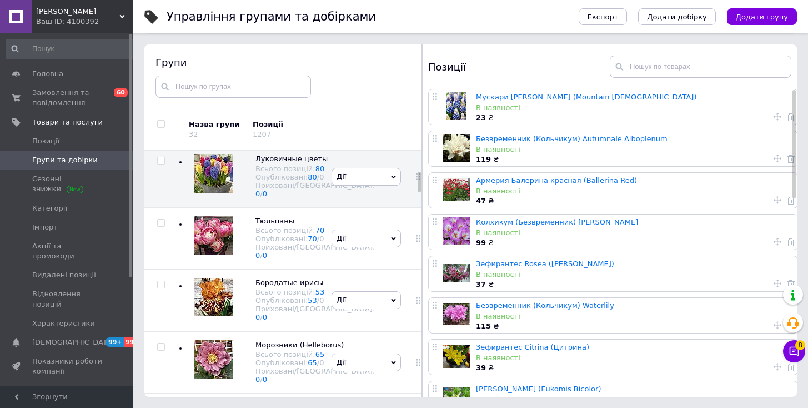
scroll to position [0, 0]
